Goal: Task Accomplishment & Management: Complete application form

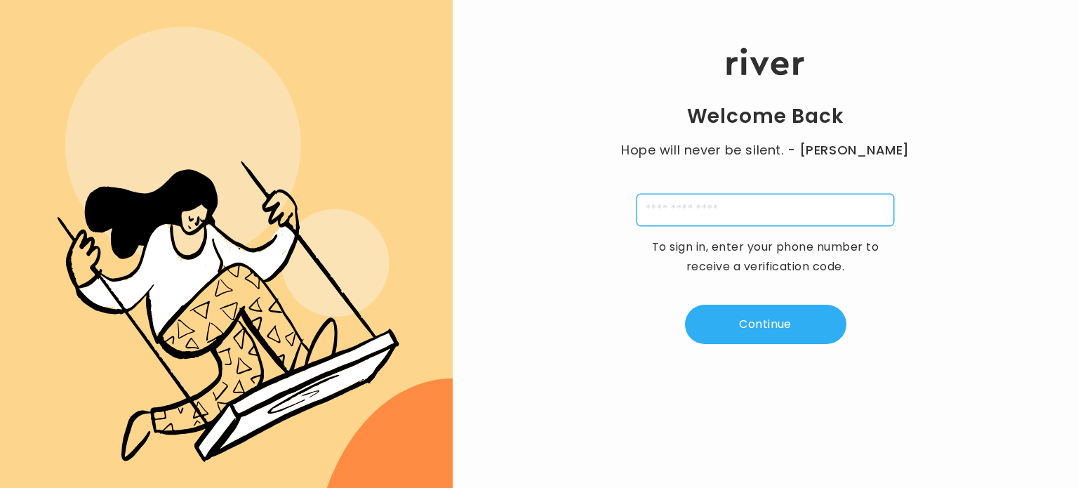
click at [754, 212] on input "tel" at bounding box center [766, 210] width 258 height 32
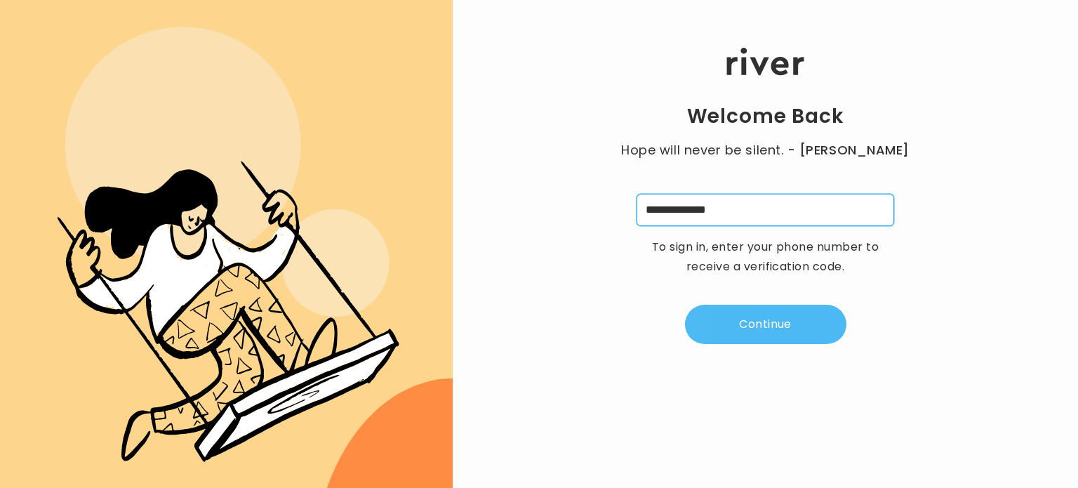
type input "**********"
click at [769, 326] on button "Continue" at bounding box center [765, 324] width 161 height 39
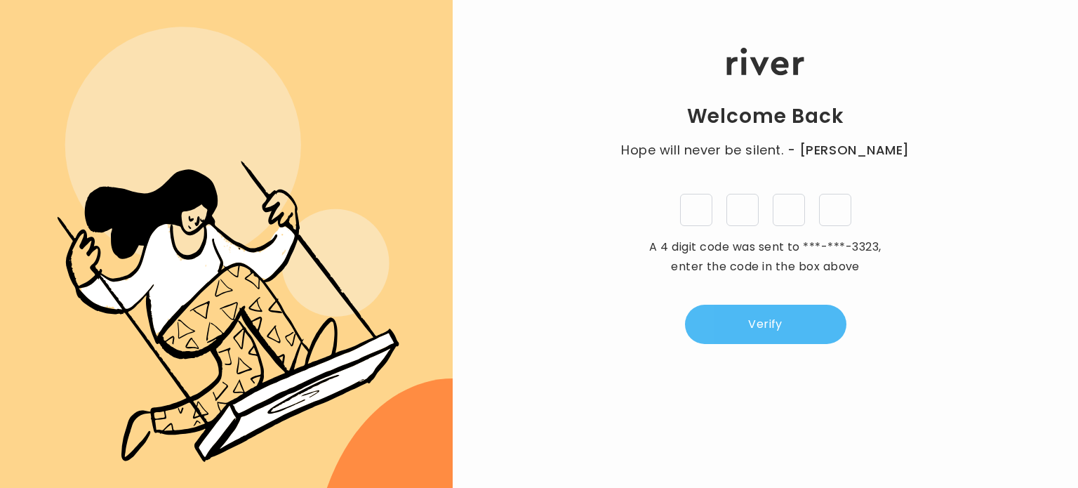
type input "*"
click at [762, 331] on button "Verify" at bounding box center [765, 324] width 161 height 39
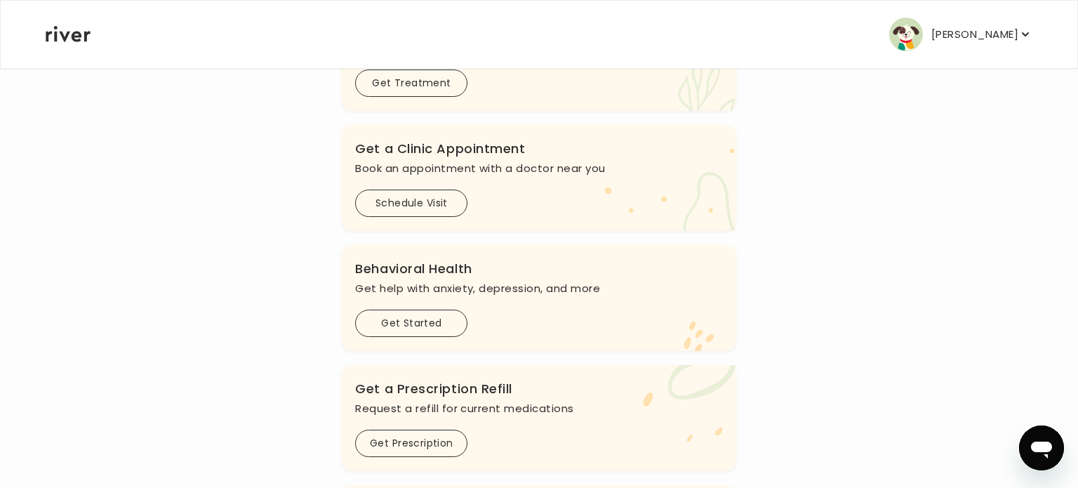
scroll to position [298, 0]
click at [418, 322] on button "Get Started" at bounding box center [411, 322] width 112 height 27
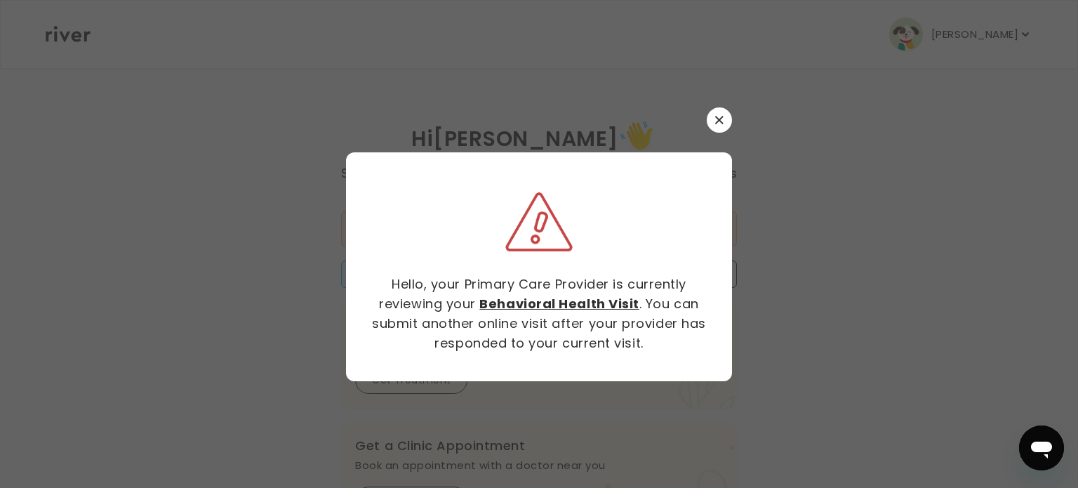
click at [712, 118] on button "button" at bounding box center [719, 119] width 25 height 25
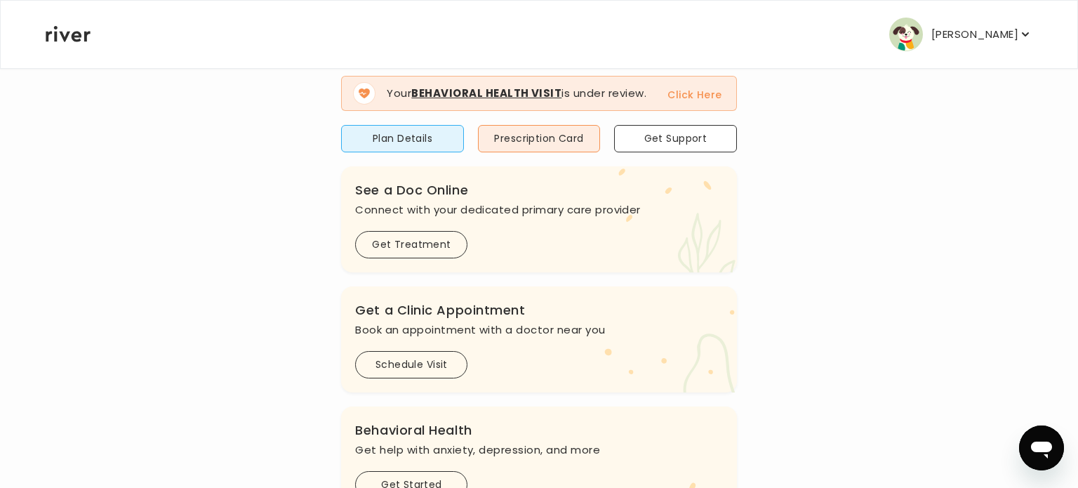
scroll to position [139, 0]
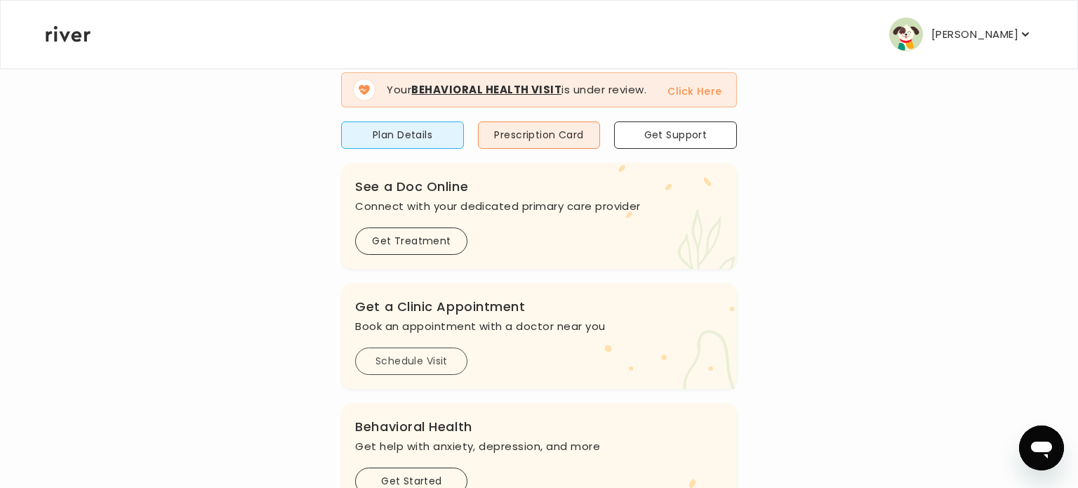
click at [413, 361] on button "Schedule Visit" at bounding box center [411, 360] width 112 height 27
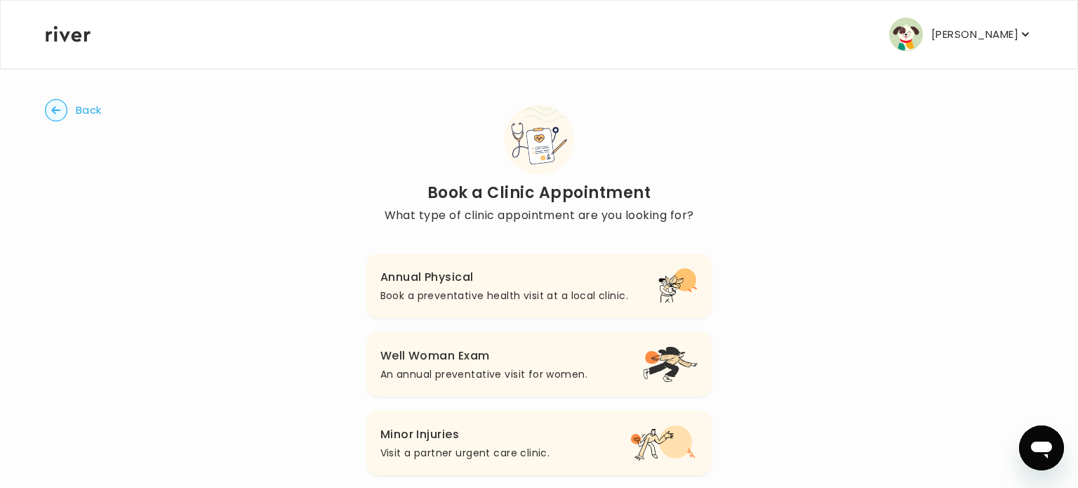
scroll to position [6, 0]
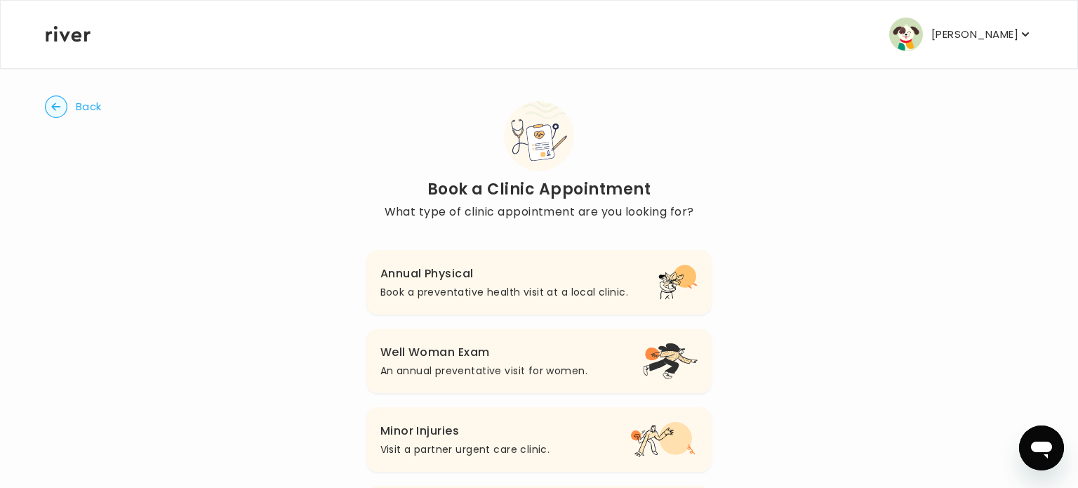
click at [85, 108] on span "Back" at bounding box center [89, 107] width 26 height 20
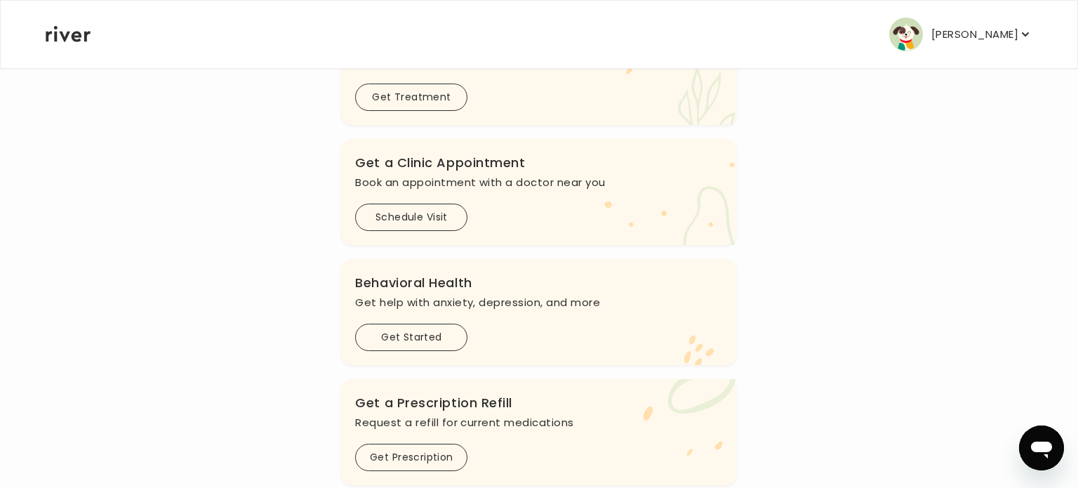
scroll to position [284, 0]
click at [415, 337] on button "Get Started" at bounding box center [411, 335] width 112 height 27
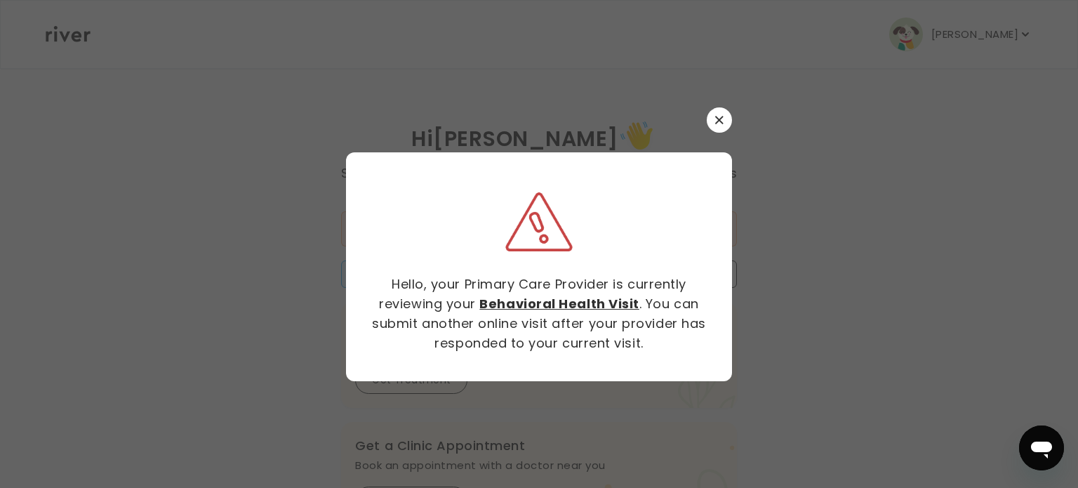
click at [719, 117] on icon "button" at bounding box center [719, 120] width 8 height 8
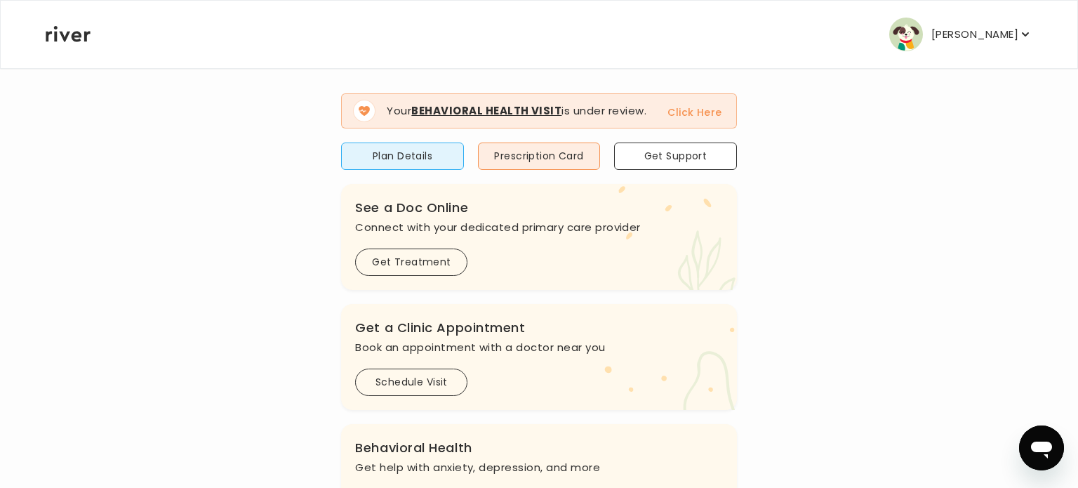
scroll to position [121, 0]
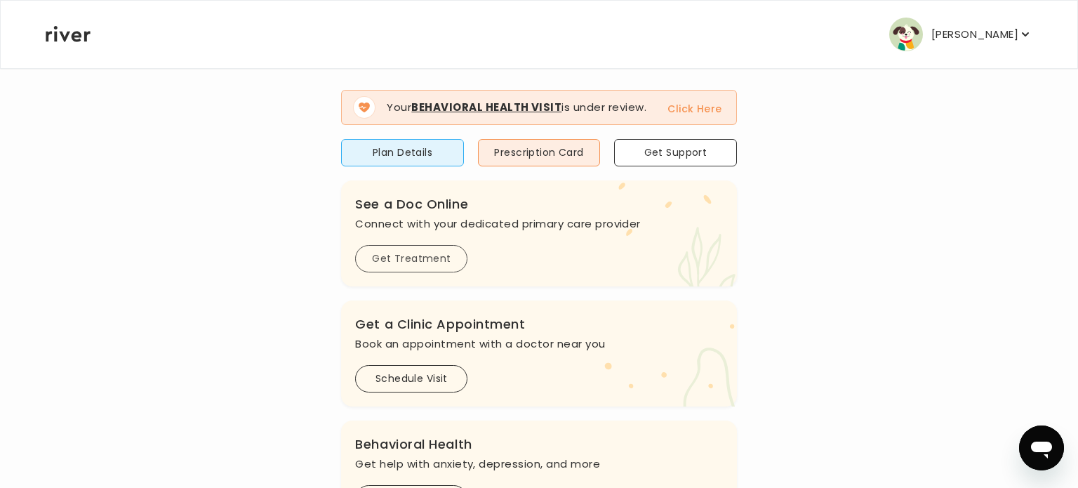
click at [404, 258] on button "Get Treatment" at bounding box center [411, 258] width 112 height 27
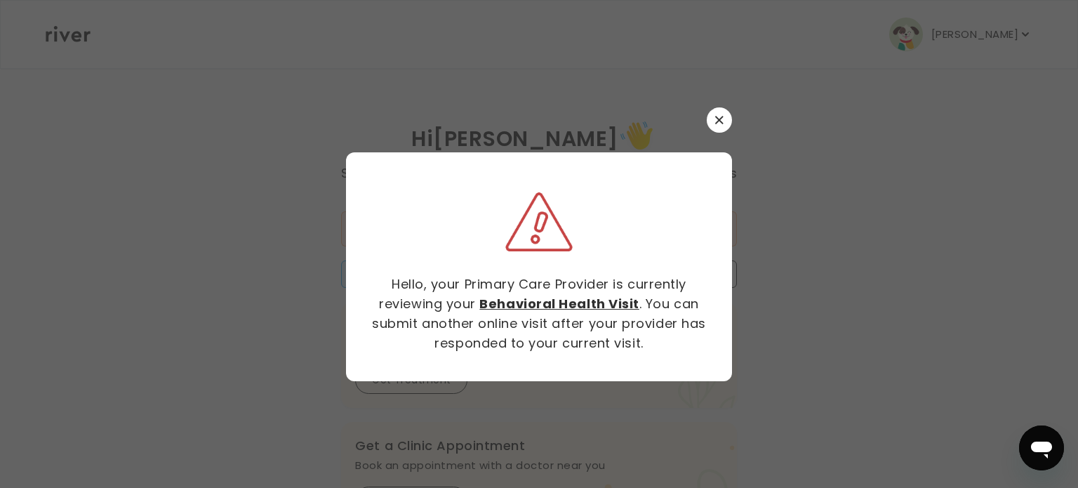
click at [720, 116] on icon "button" at bounding box center [719, 120] width 8 height 8
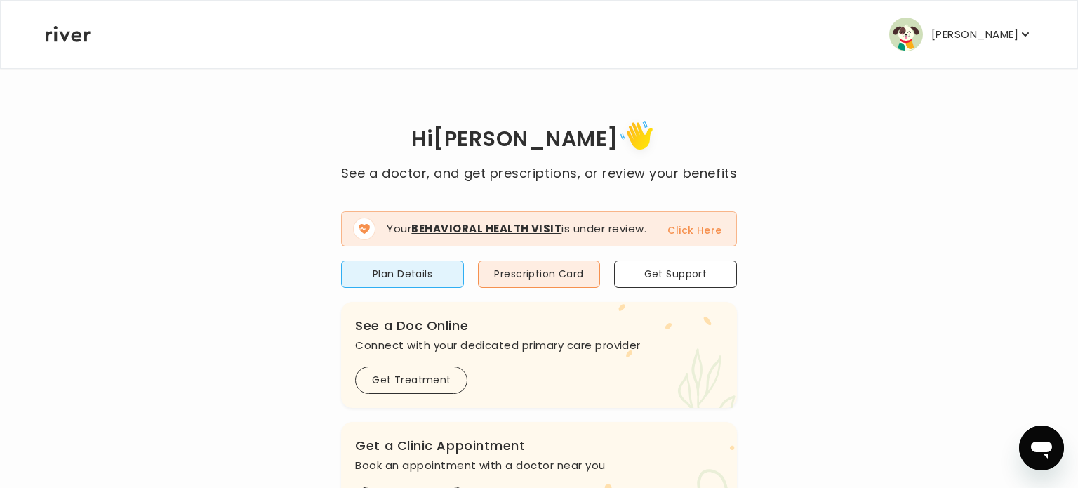
scroll to position [6, 0]
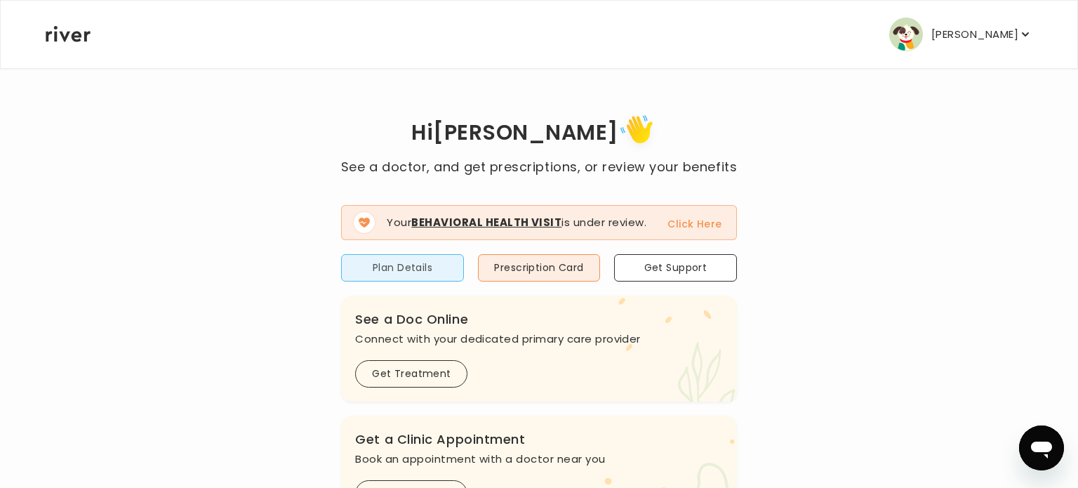
click at [406, 266] on button "Plan Details" at bounding box center [402, 267] width 122 height 27
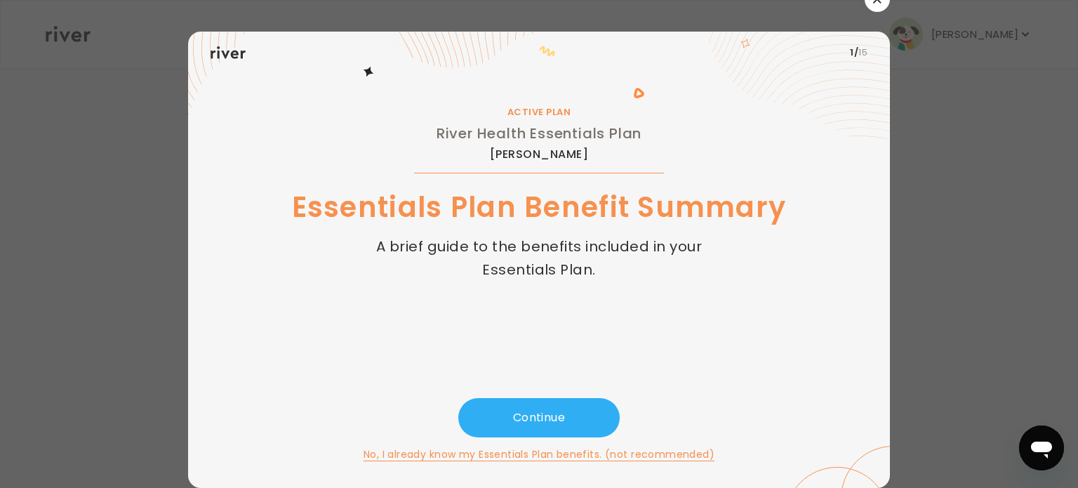
scroll to position [13, 0]
click at [535, 420] on button "Continue" at bounding box center [538, 418] width 161 height 39
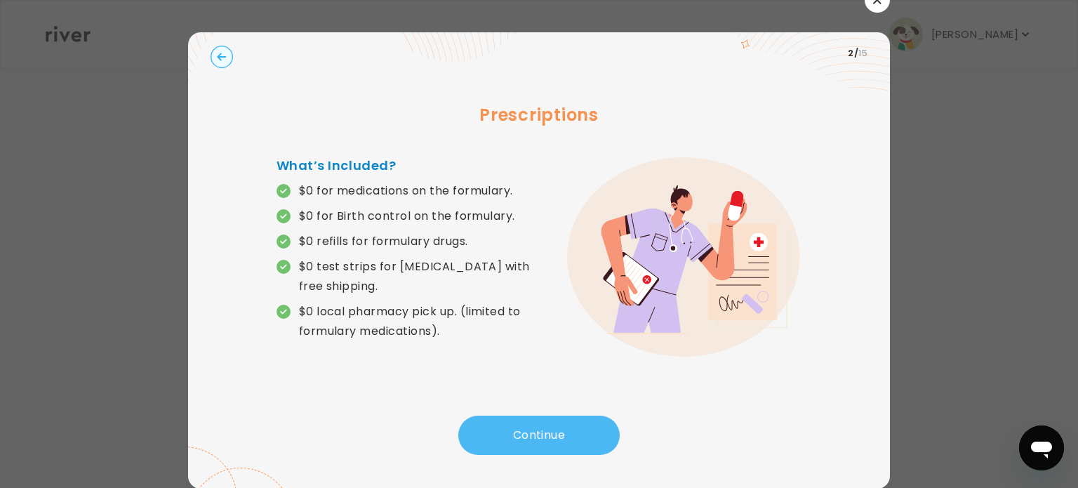
click at [528, 439] on button "Continue" at bounding box center [538, 435] width 161 height 39
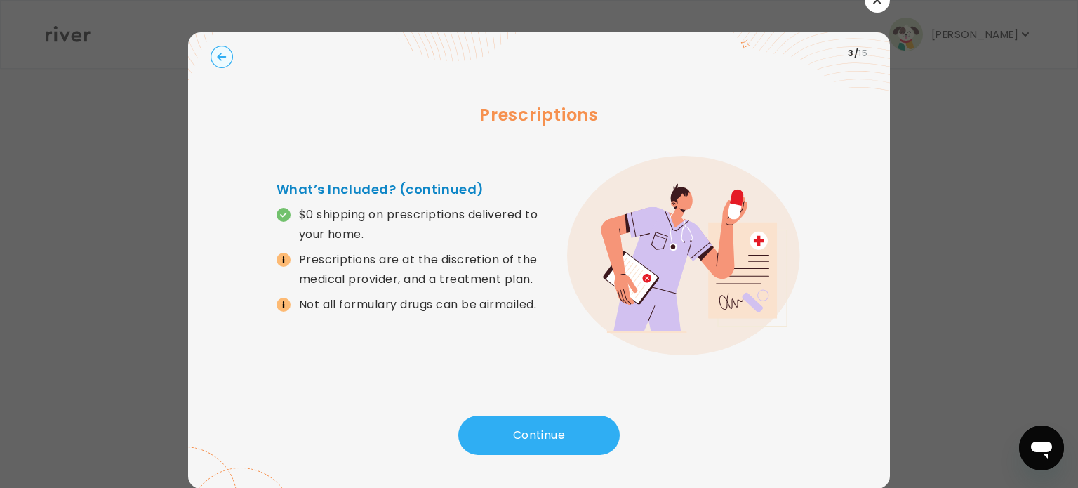
scroll to position [13, 0]
click at [542, 435] on button "Continue" at bounding box center [538, 434] width 161 height 39
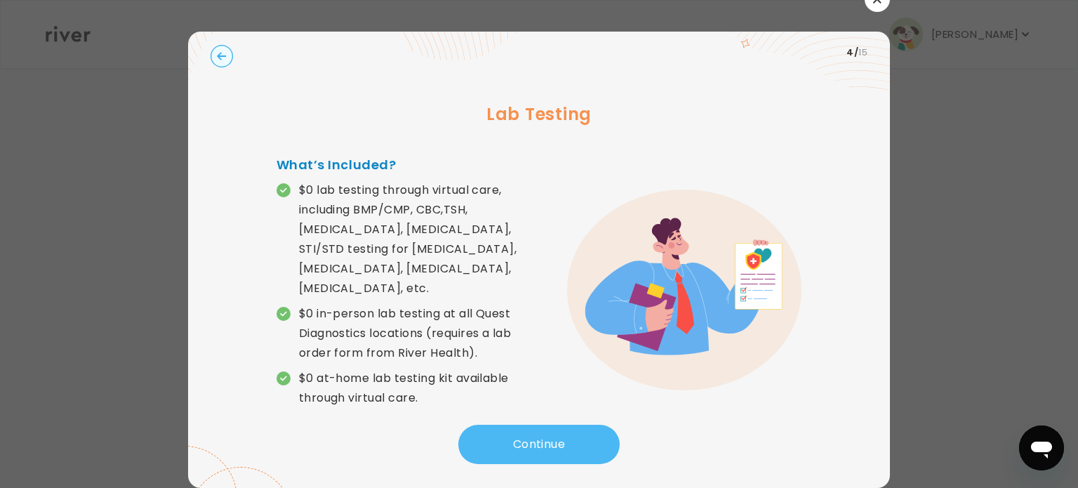
click at [537, 436] on button "Continue" at bounding box center [538, 444] width 161 height 39
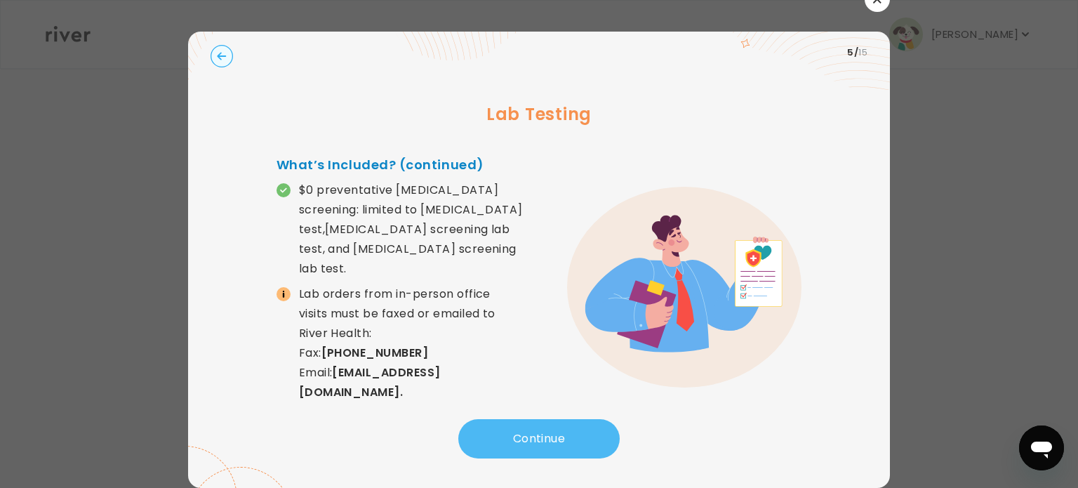
click at [530, 432] on button "Continue" at bounding box center [538, 438] width 161 height 39
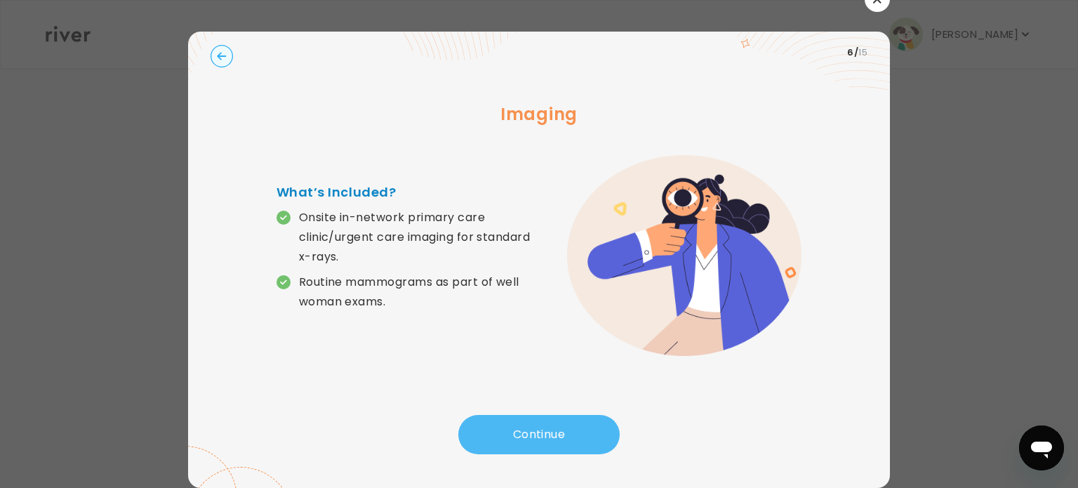
click at [531, 439] on button "Continue" at bounding box center [538, 434] width 161 height 39
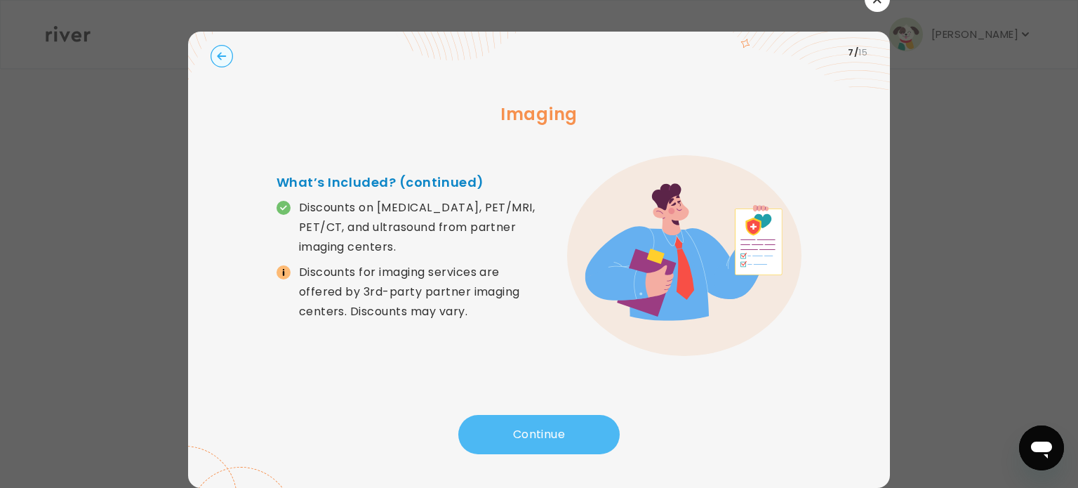
click at [542, 441] on button "Continue" at bounding box center [538, 434] width 161 height 39
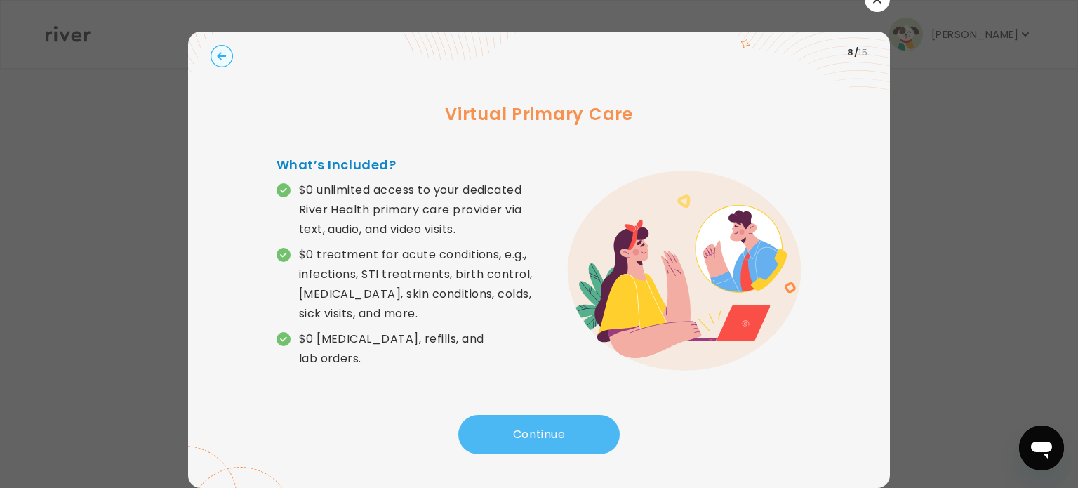
click at [534, 434] on button "Continue" at bounding box center [538, 434] width 161 height 39
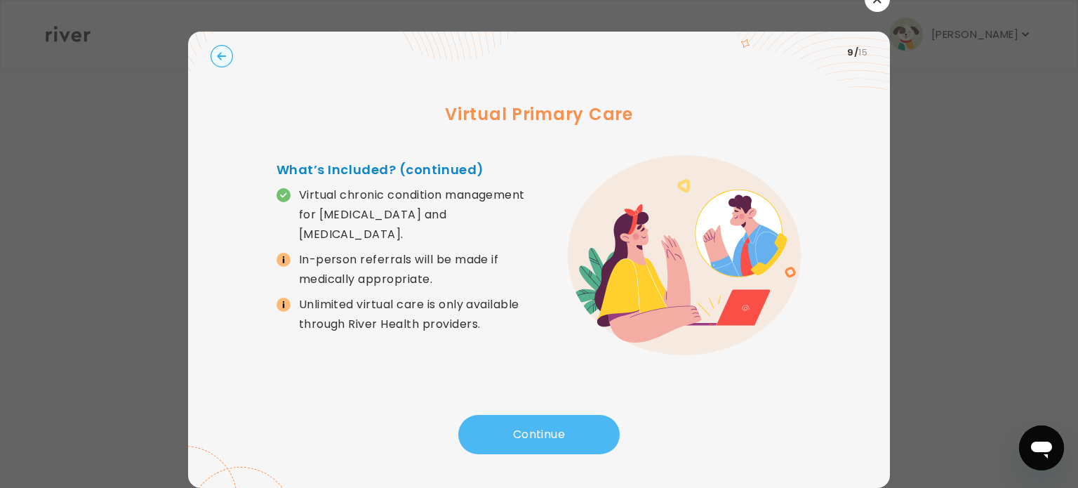
click at [534, 434] on button "Continue" at bounding box center [538, 434] width 161 height 39
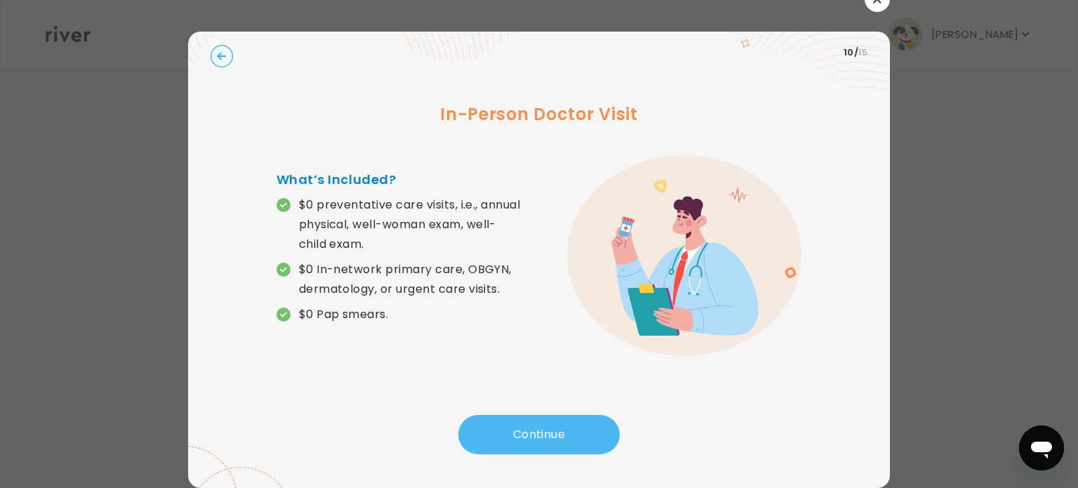
click at [530, 437] on button "Continue" at bounding box center [538, 434] width 161 height 39
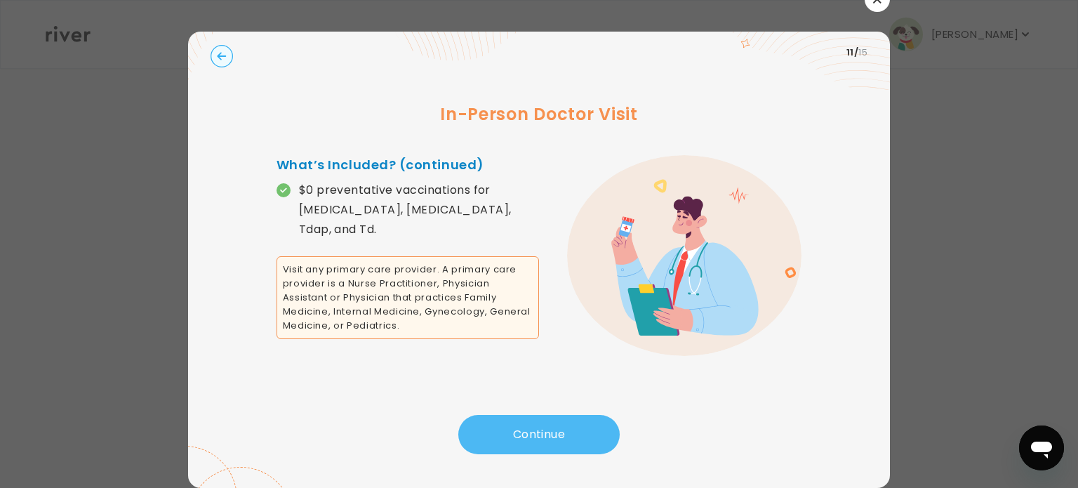
click at [536, 437] on button "Continue" at bounding box center [538, 434] width 161 height 39
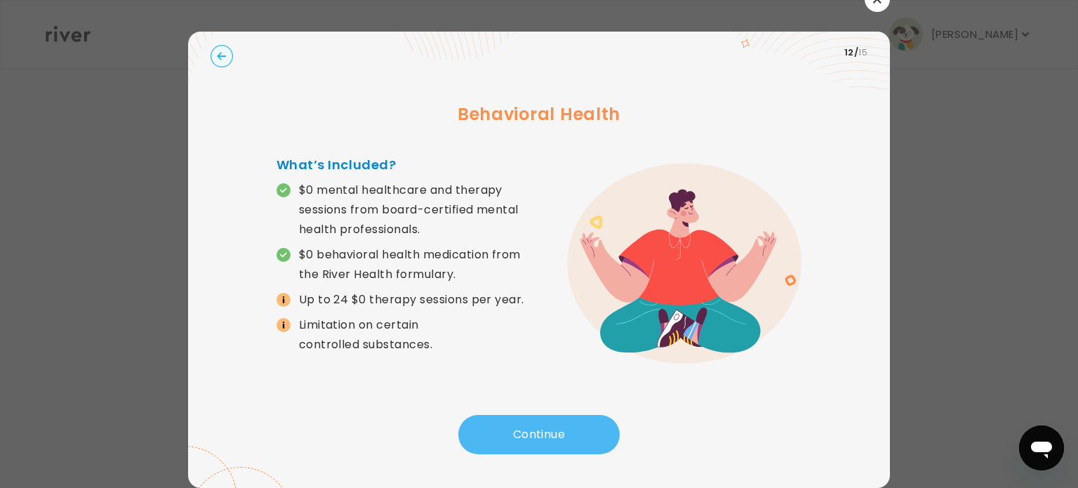
click at [528, 432] on button "Continue" at bounding box center [538, 434] width 161 height 39
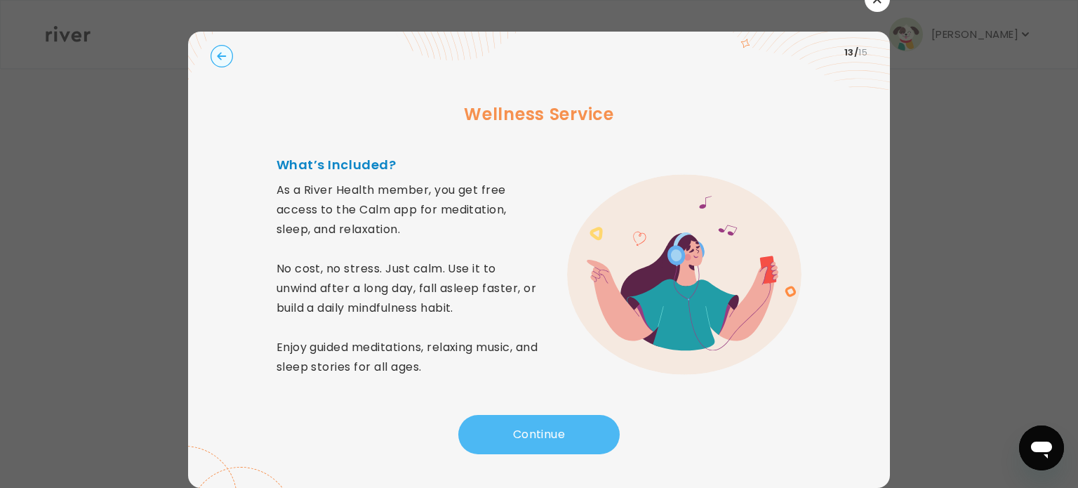
click at [529, 427] on button "Continue" at bounding box center [538, 434] width 161 height 39
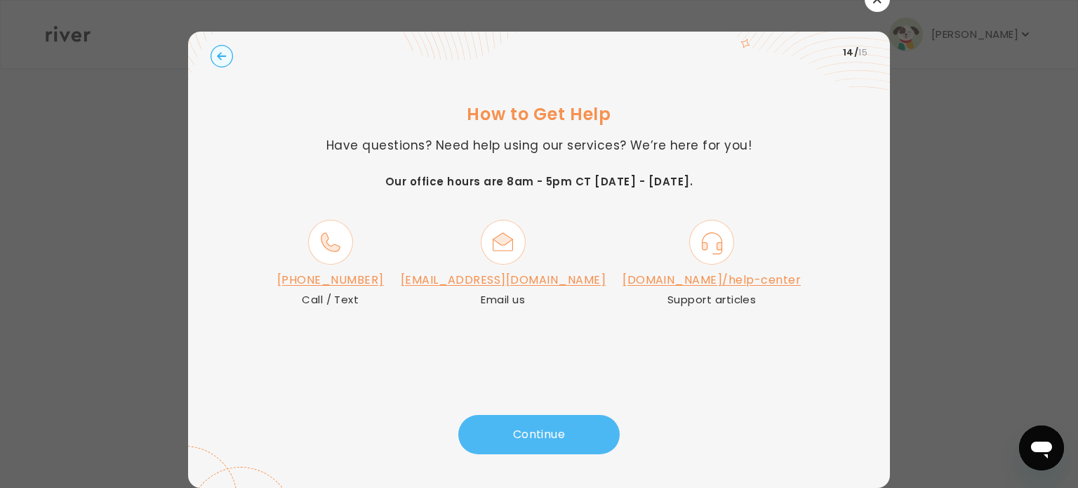
click at [533, 434] on button "Continue" at bounding box center [538, 434] width 161 height 39
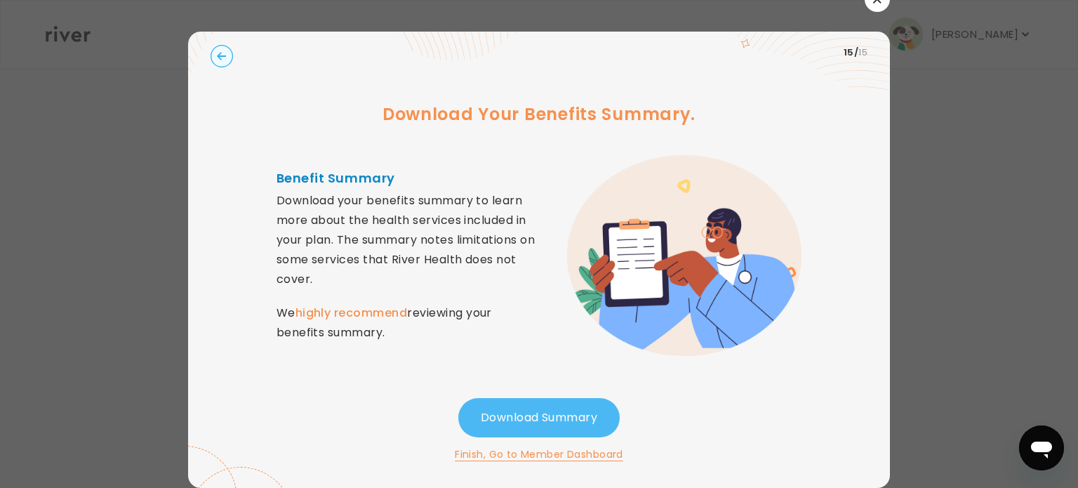
click at [523, 419] on button "Download Summary" at bounding box center [538, 417] width 161 height 39
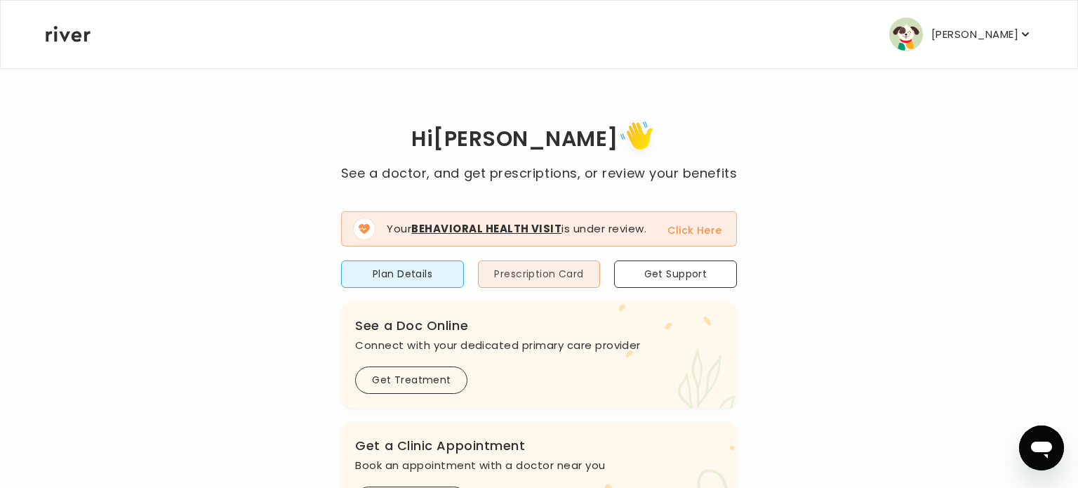
click at [517, 276] on button "Prescription Card" at bounding box center [539, 273] width 122 height 27
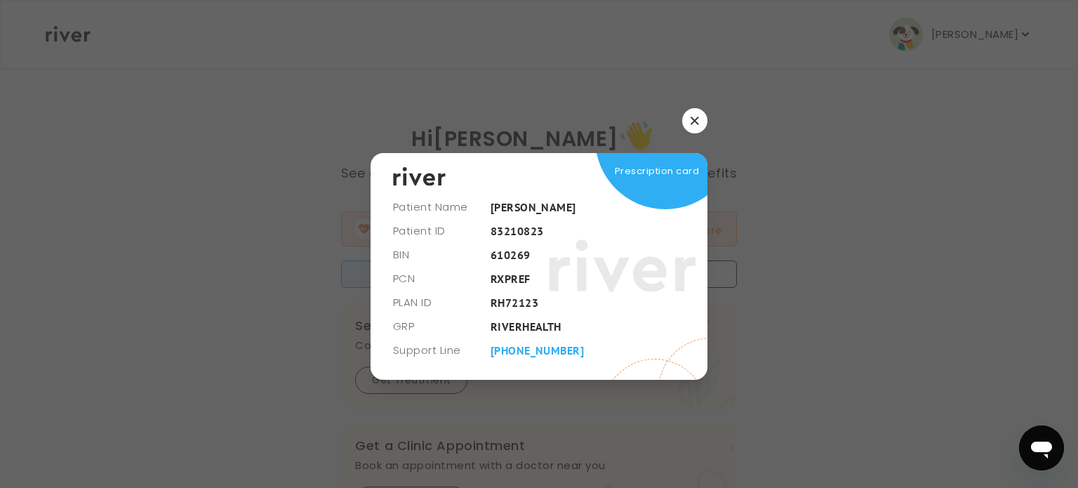
click at [694, 121] on icon "button" at bounding box center [695, 121] width 8 height 8
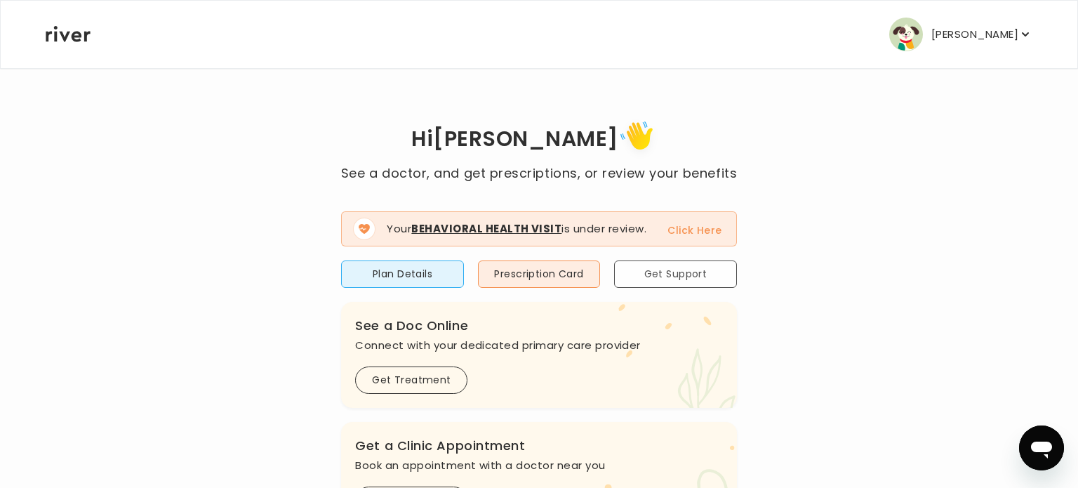
click at [662, 277] on button "Get Support" at bounding box center [675, 273] width 122 height 27
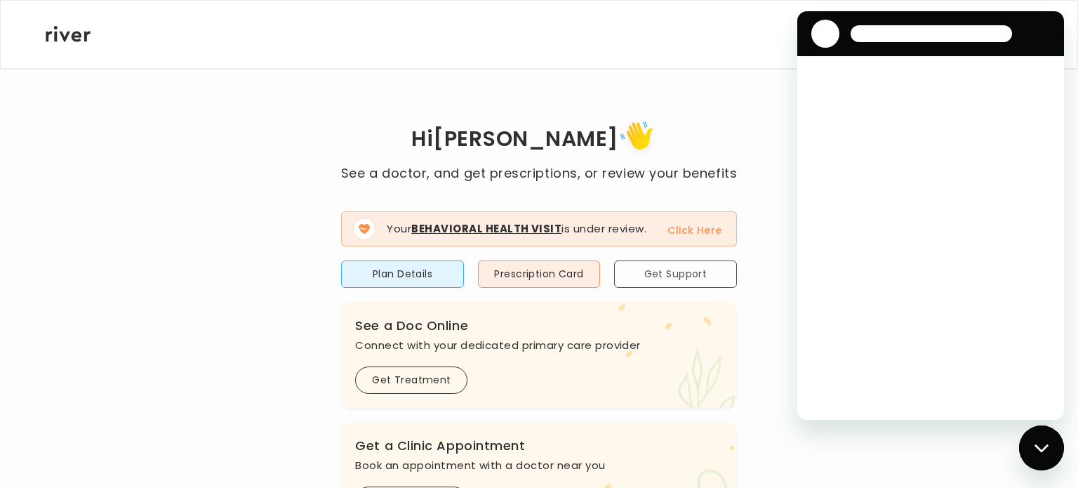
scroll to position [0, 0]
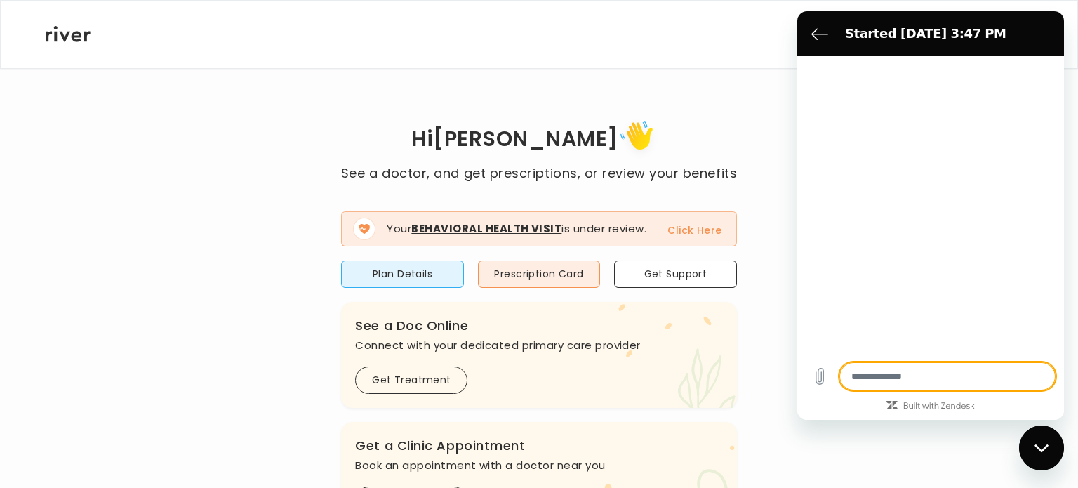
type textarea "*"
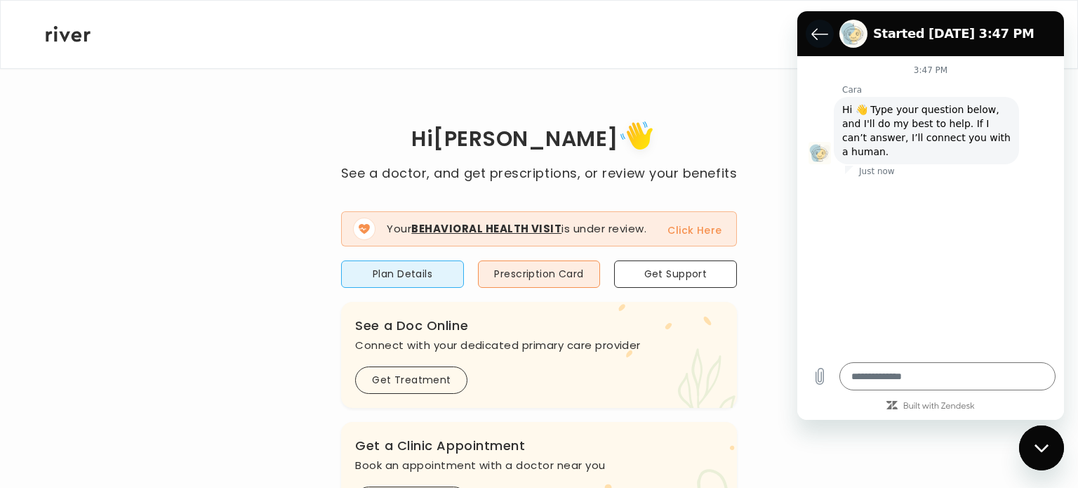
click at [816, 34] on icon "Back to the conversation list" at bounding box center [819, 34] width 15 height 11
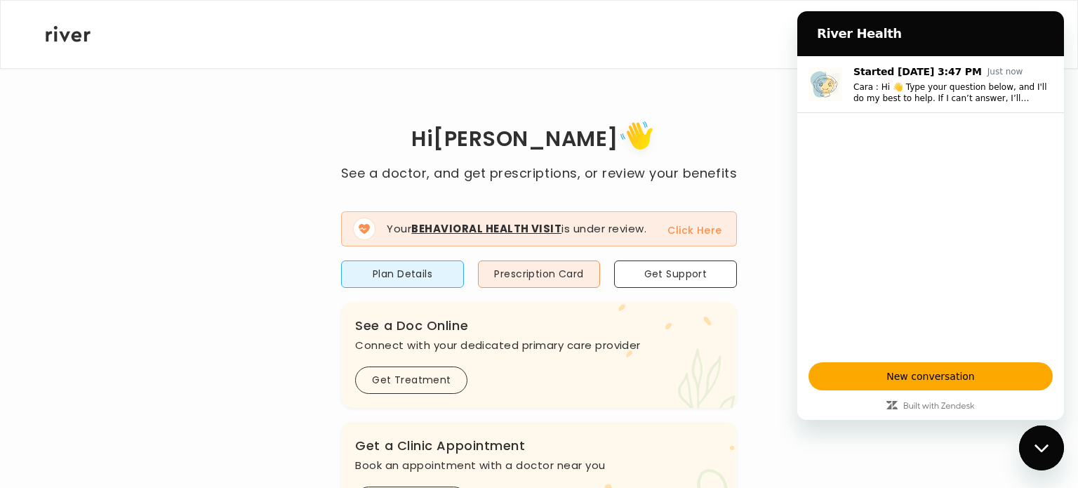
click at [682, 107] on div "Hi [PERSON_NAME] See a doctor, and get prescriptions, or review your benefits Y…" at bounding box center [539, 497] width 988 height 860
click at [1045, 446] on icon "Close messaging window" at bounding box center [1041, 448] width 14 height 8
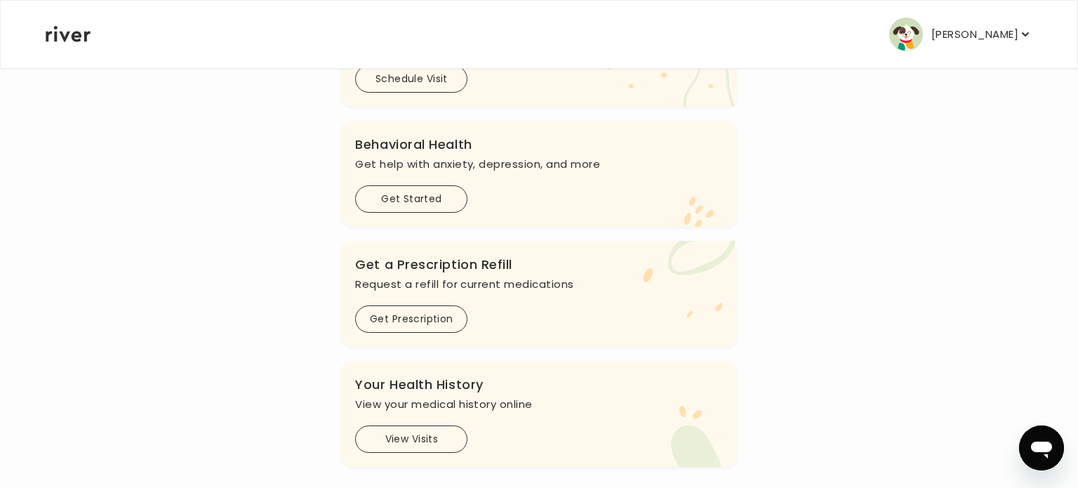
scroll to position [424, 0]
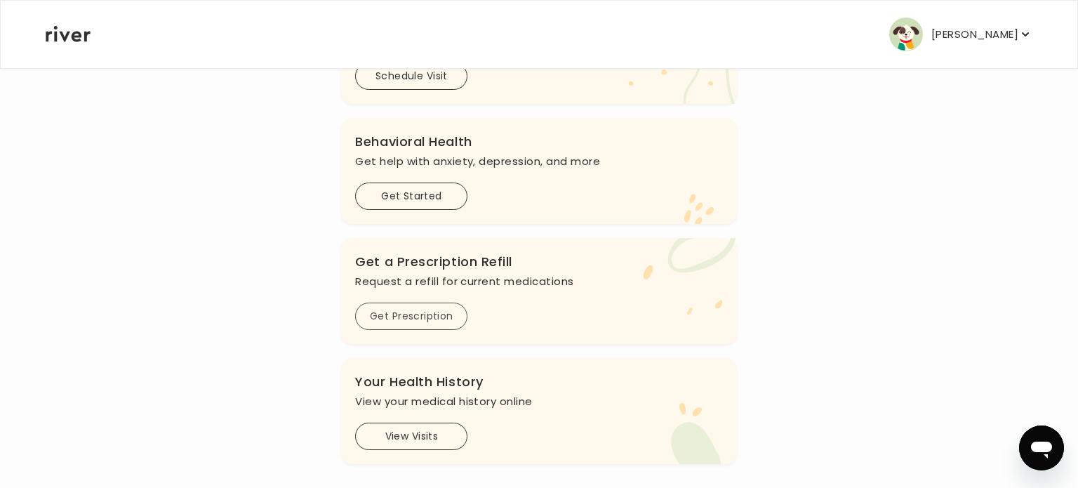
click at [422, 312] on button "Get Prescription" at bounding box center [411, 316] width 112 height 27
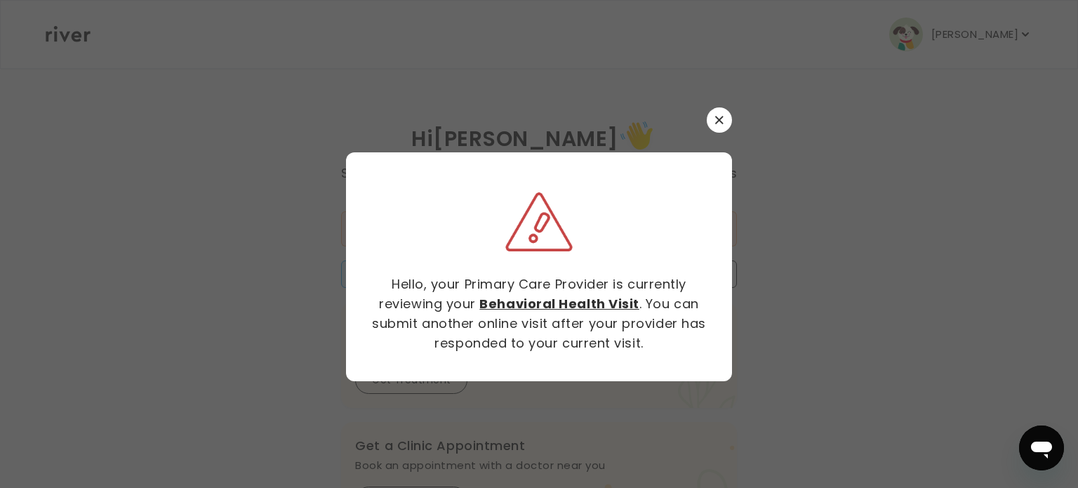
click at [718, 121] on icon "button" at bounding box center [719, 120] width 8 height 8
